Goal: Find specific page/section: Find specific page/section

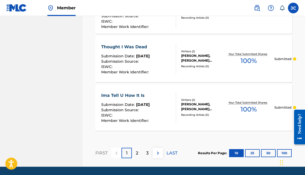
scroll to position [562, 0]
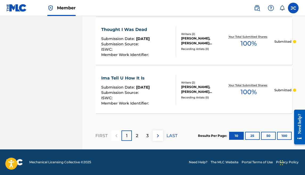
click at [269, 136] on button "50" at bounding box center [268, 136] width 15 height 8
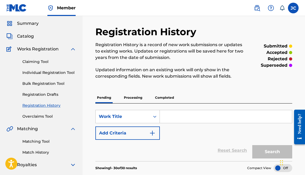
scroll to position [18, 0]
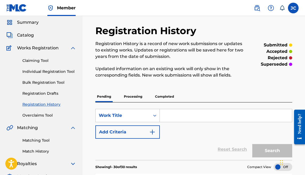
click at [29, 32] on span "Catalog" at bounding box center [25, 35] width 17 height 6
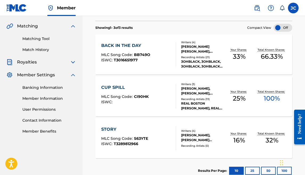
scroll to position [120, 0]
